Goal: Transaction & Acquisition: Purchase product/service

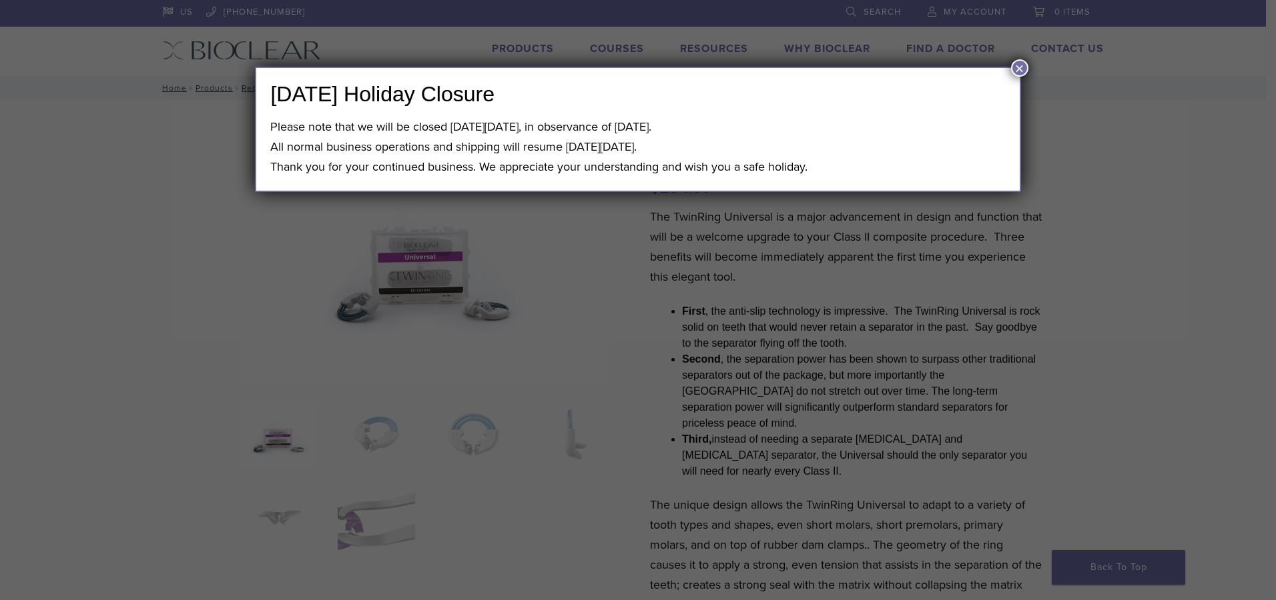
click at [1019, 65] on button "×" at bounding box center [1019, 67] width 17 height 17
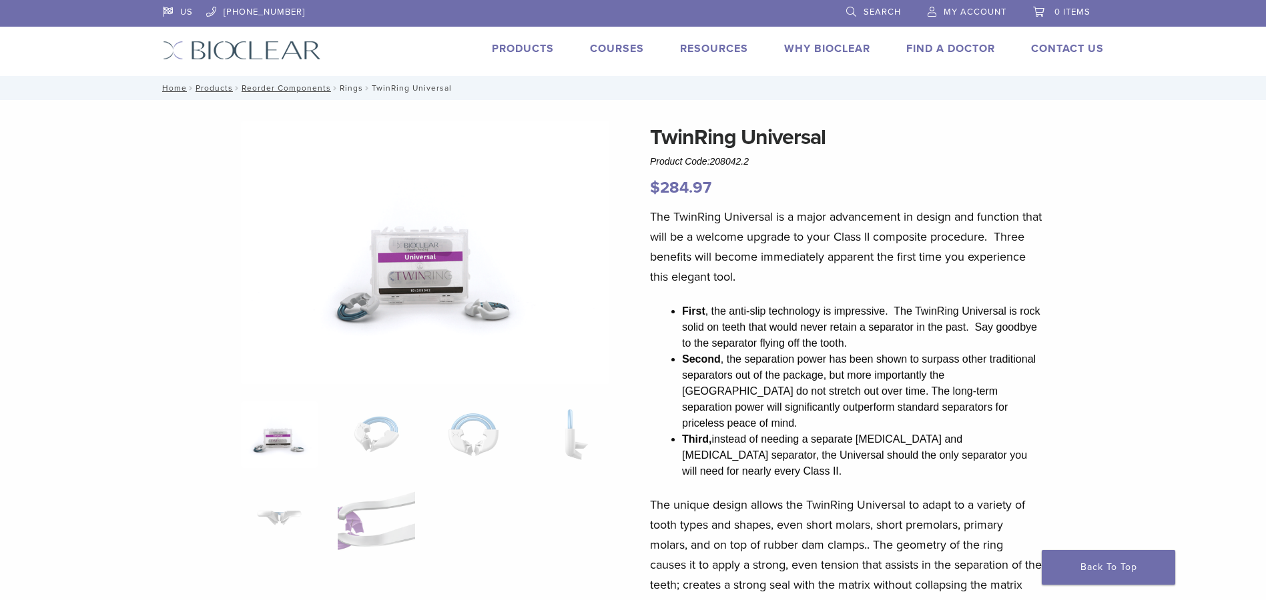
click at [350, 87] on link "Rings" at bounding box center [351, 87] width 23 height 9
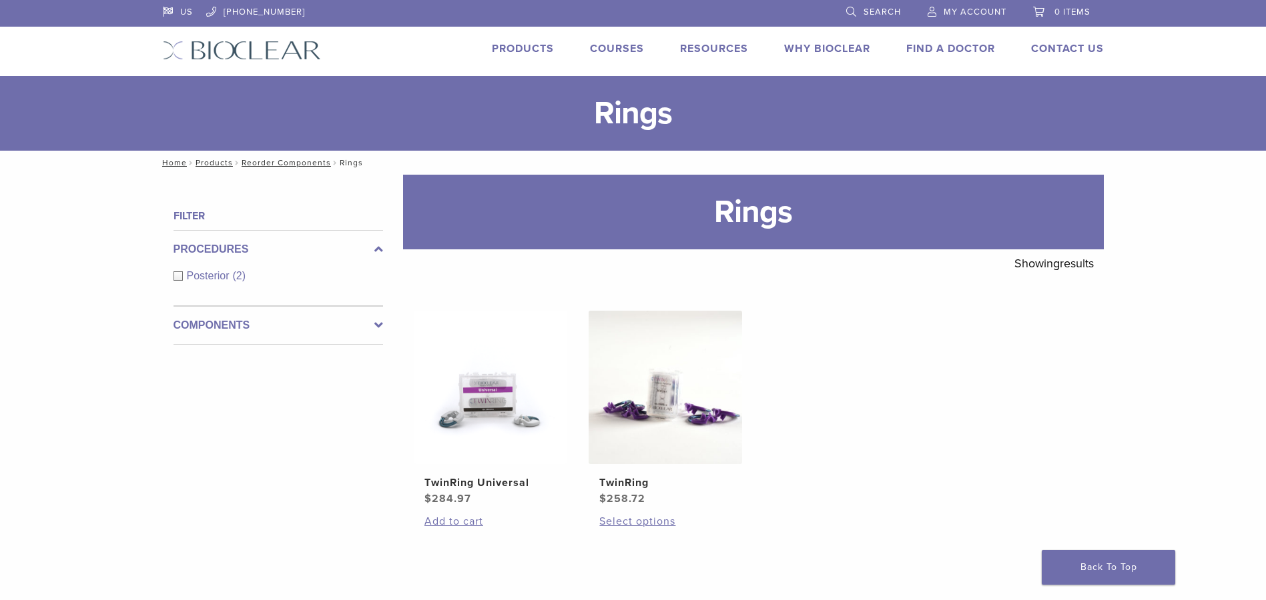
click at [515, 46] on link "Products" at bounding box center [523, 48] width 62 height 13
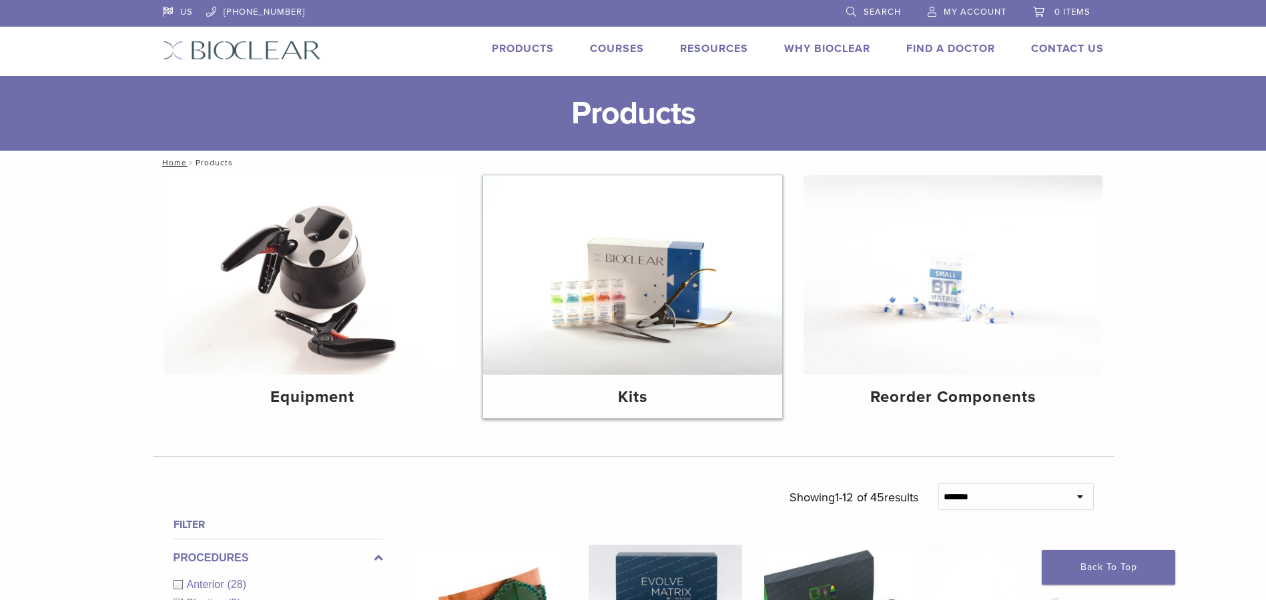
click at [616, 298] on img at bounding box center [632, 274] width 299 height 199
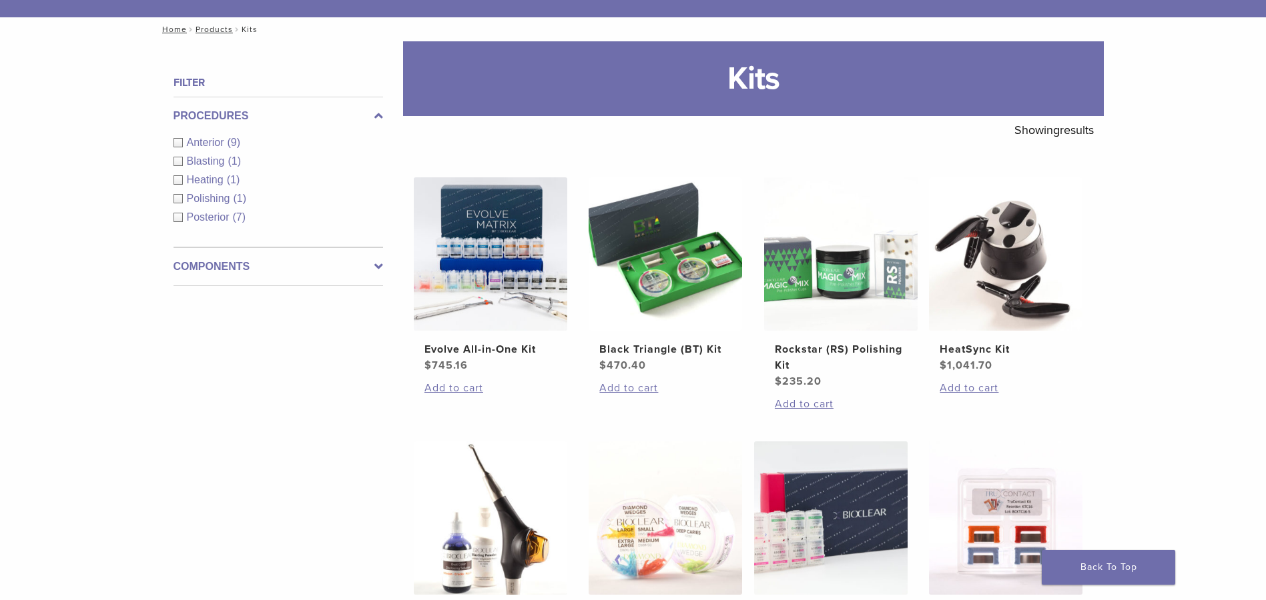
scroll to position [67, 0]
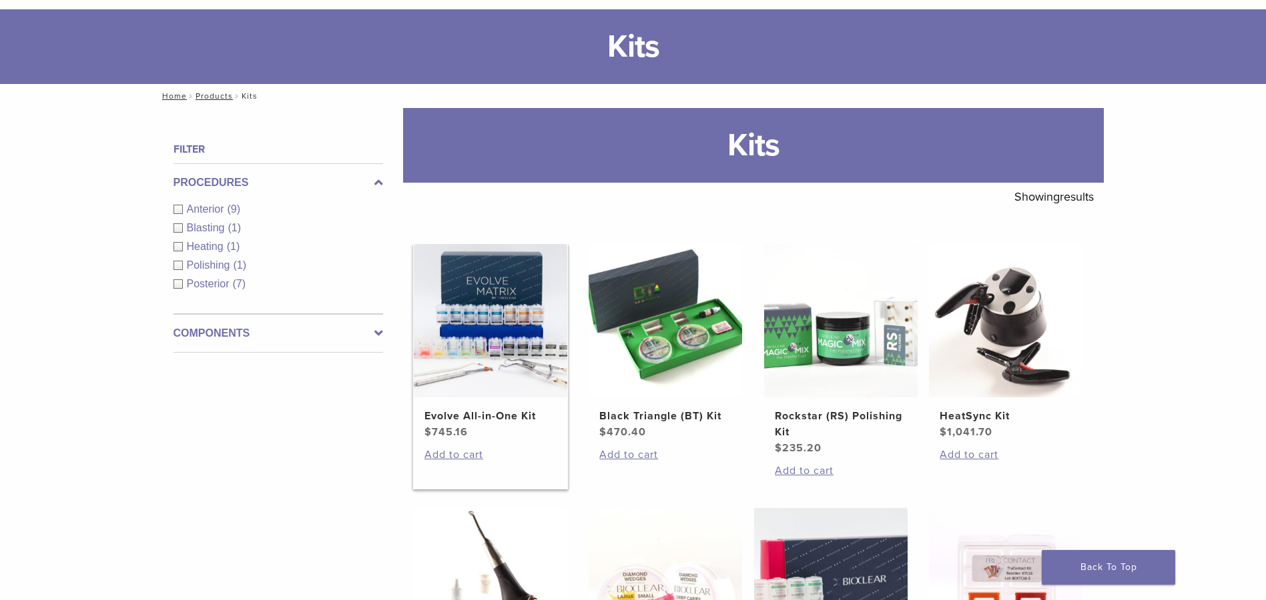
click at [490, 322] on img at bounding box center [490, 320] width 153 height 153
